Goal: Task Accomplishment & Management: Use online tool/utility

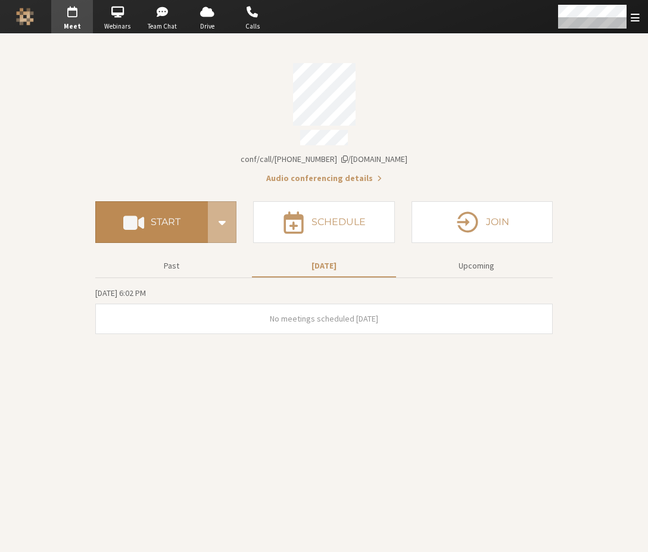
click at [140, 211] on span at bounding box center [133, 221] width 21 height 21
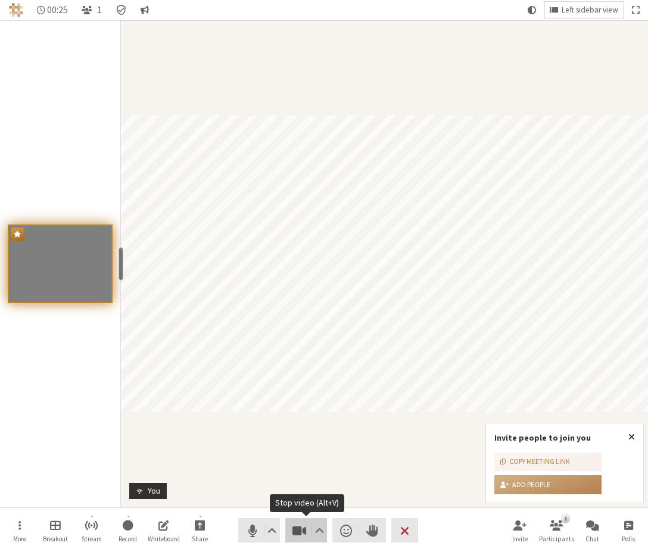
click at [306, 526] on span "Stop video (Alt+V)" at bounding box center [299, 530] width 17 height 17
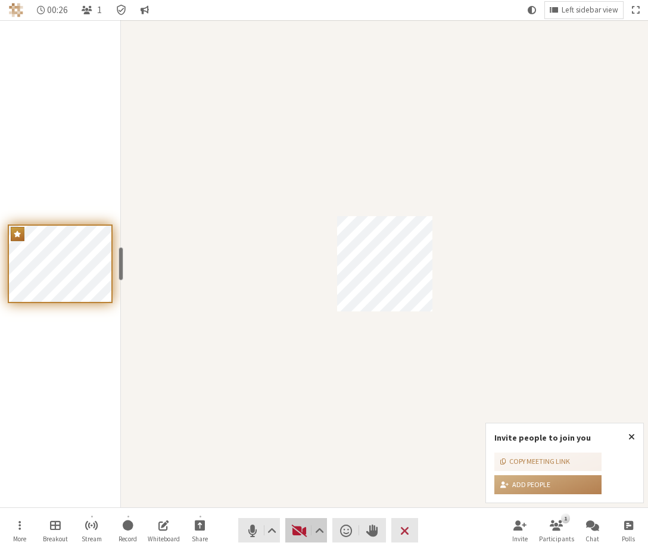
click at [303, 529] on span "Start video (Alt+V)" at bounding box center [299, 530] width 17 height 17
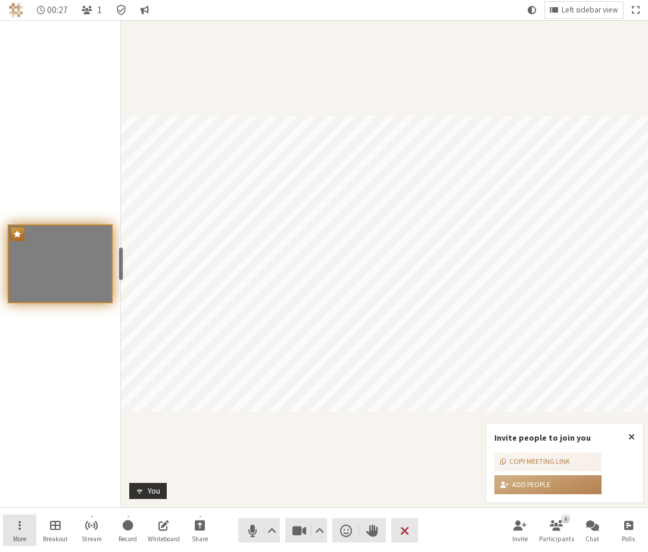
click at [14, 530] on button "More" at bounding box center [19, 530] width 33 height 32
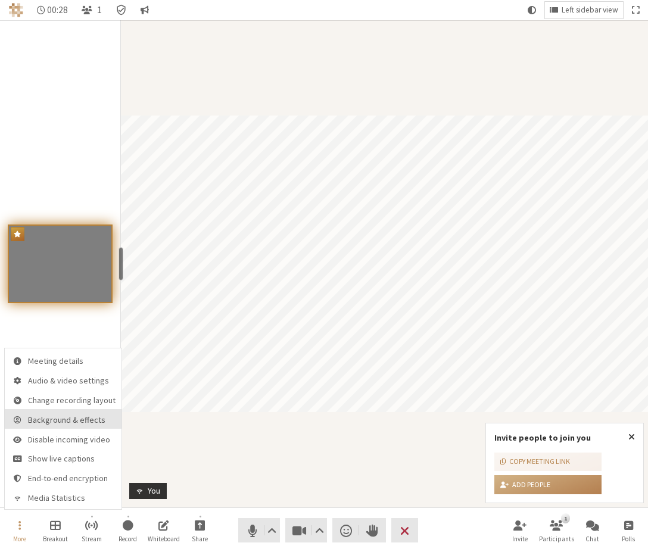
click at [80, 421] on span "Background & effects" at bounding box center [71, 419] width 87 height 9
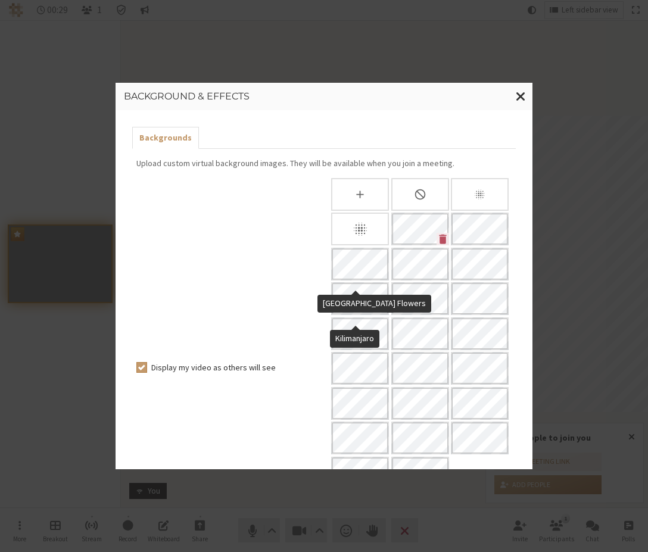
scroll to position [130, 0]
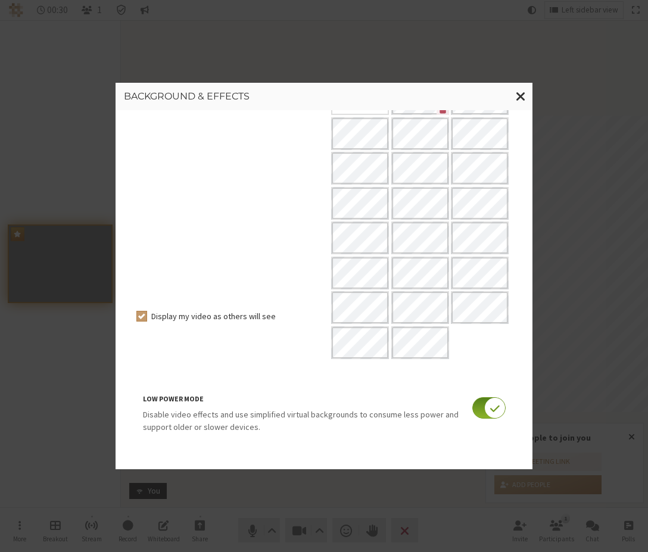
click at [472, 405] on input "checkbox" at bounding box center [488, 407] width 33 height 21
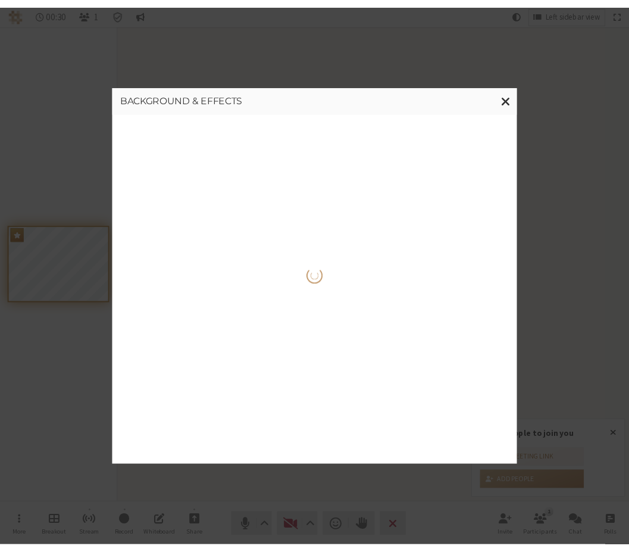
scroll to position [0, 0]
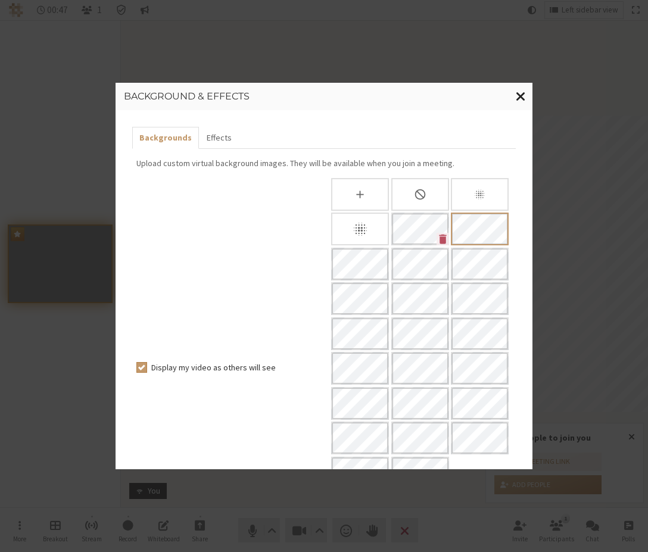
click at [517, 84] on button "Close modal" at bounding box center [520, 96] width 23 height 27
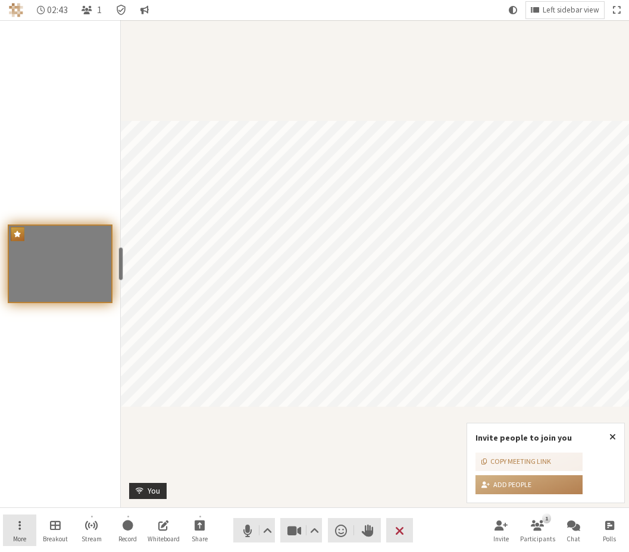
click at [14, 527] on button "More" at bounding box center [19, 530] width 33 height 32
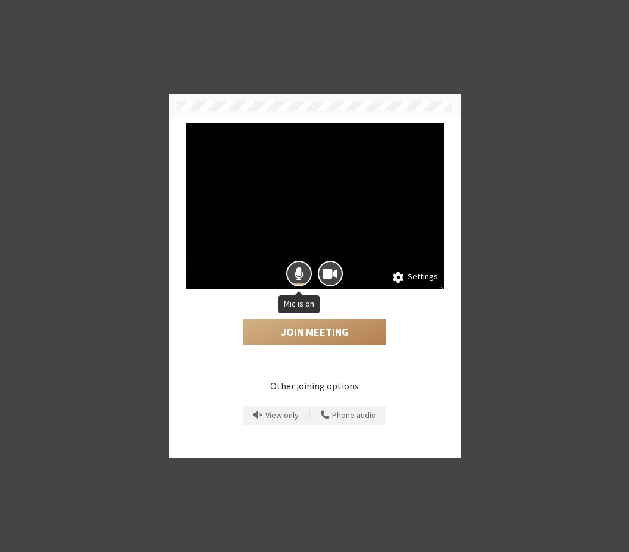
click at [285, 264] on div at bounding box center [299, 274] width 32 height 32
click at [312, 267] on div at bounding box center [299, 274] width 32 height 32
click at [330, 271] on span "Camera is on" at bounding box center [330, 273] width 15 height 16
drag, startPoint x: 290, startPoint y: 270, endPoint x: 331, endPoint y: 315, distance: 61.1
click at [290, 270] on button "Mic is on" at bounding box center [299, 274] width 26 height 26
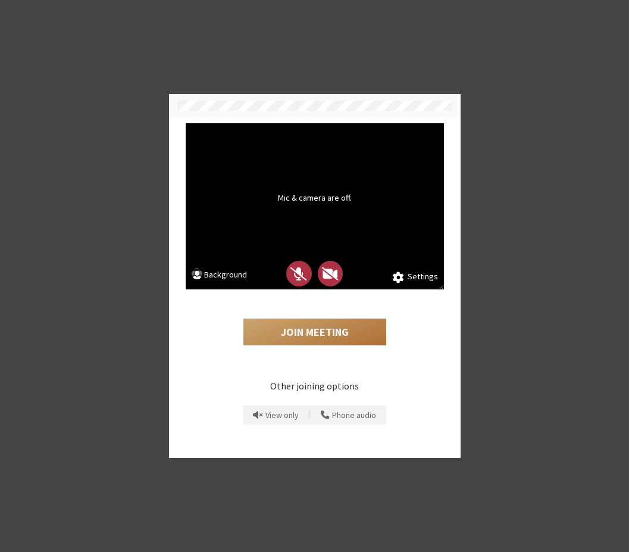
click at [342, 336] on button "Join Meeting" at bounding box center [314, 331] width 143 height 27
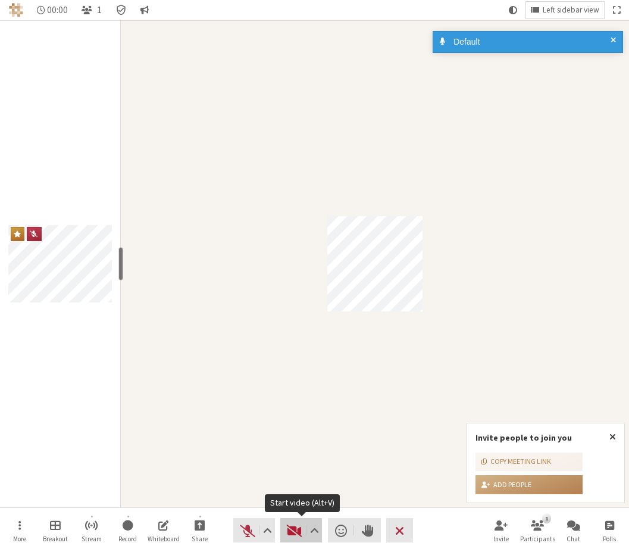
click at [283, 528] on button "Video" at bounding box center [301, 530] width 42 height 24
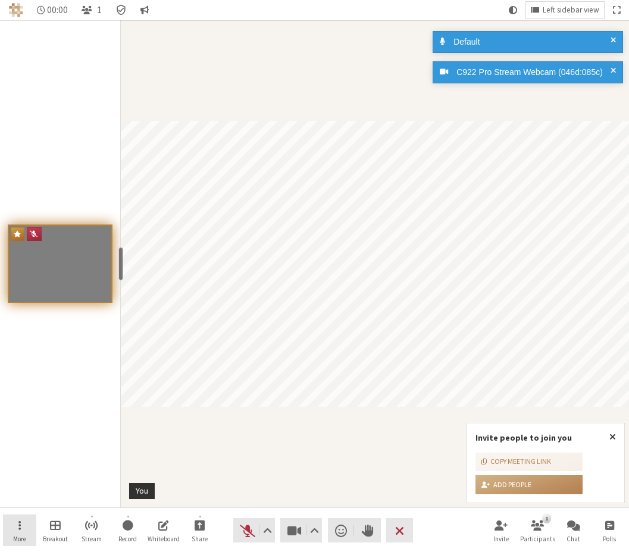
click at [6, 530] on button "More" at bounding box center [19, 530] width 33 height 32
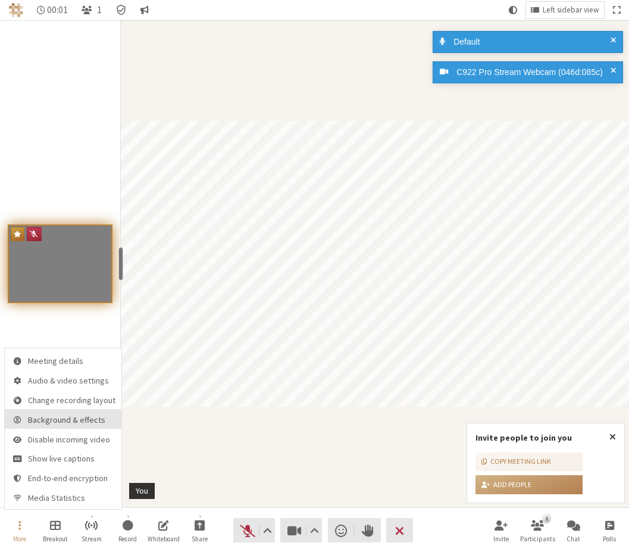
click at [85, 423] on span "Background & effects" at bounding box center [71, 419] width 87 height 9
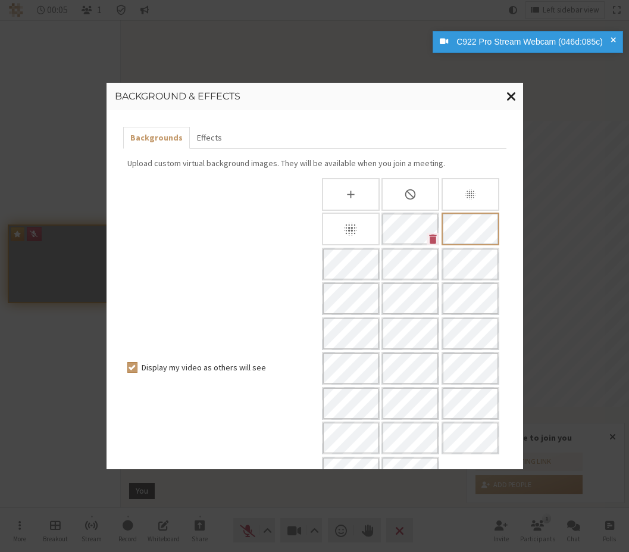
click at [514, 96] on span "Close modal" at bounding box center [512, 96] width 10 height 15
